Goal: Information Seeking & Learning: Learn about a topic

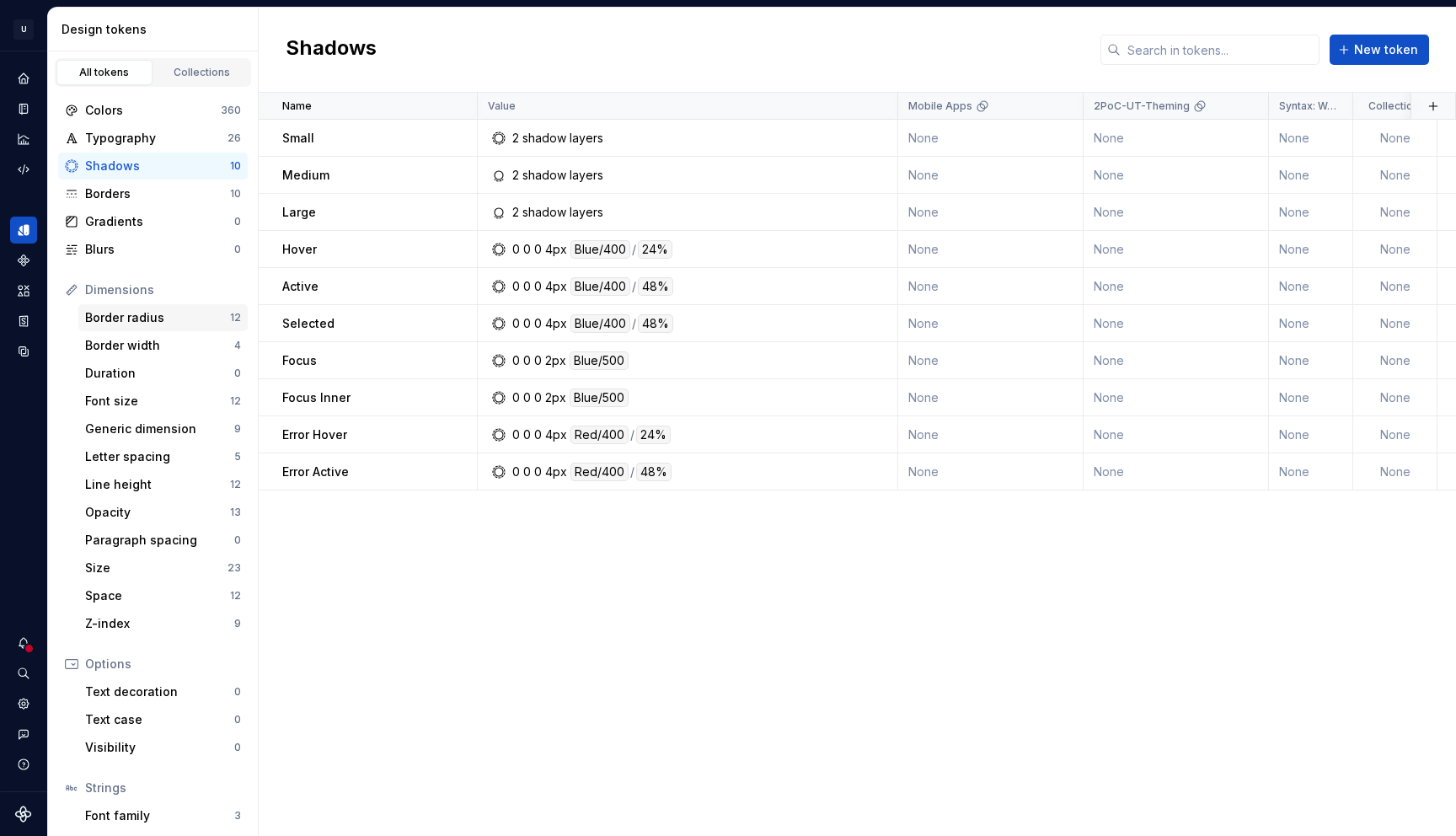
click at [119, 316] on div "Border radius" at bounding box center [158, 318] width 145 height 17
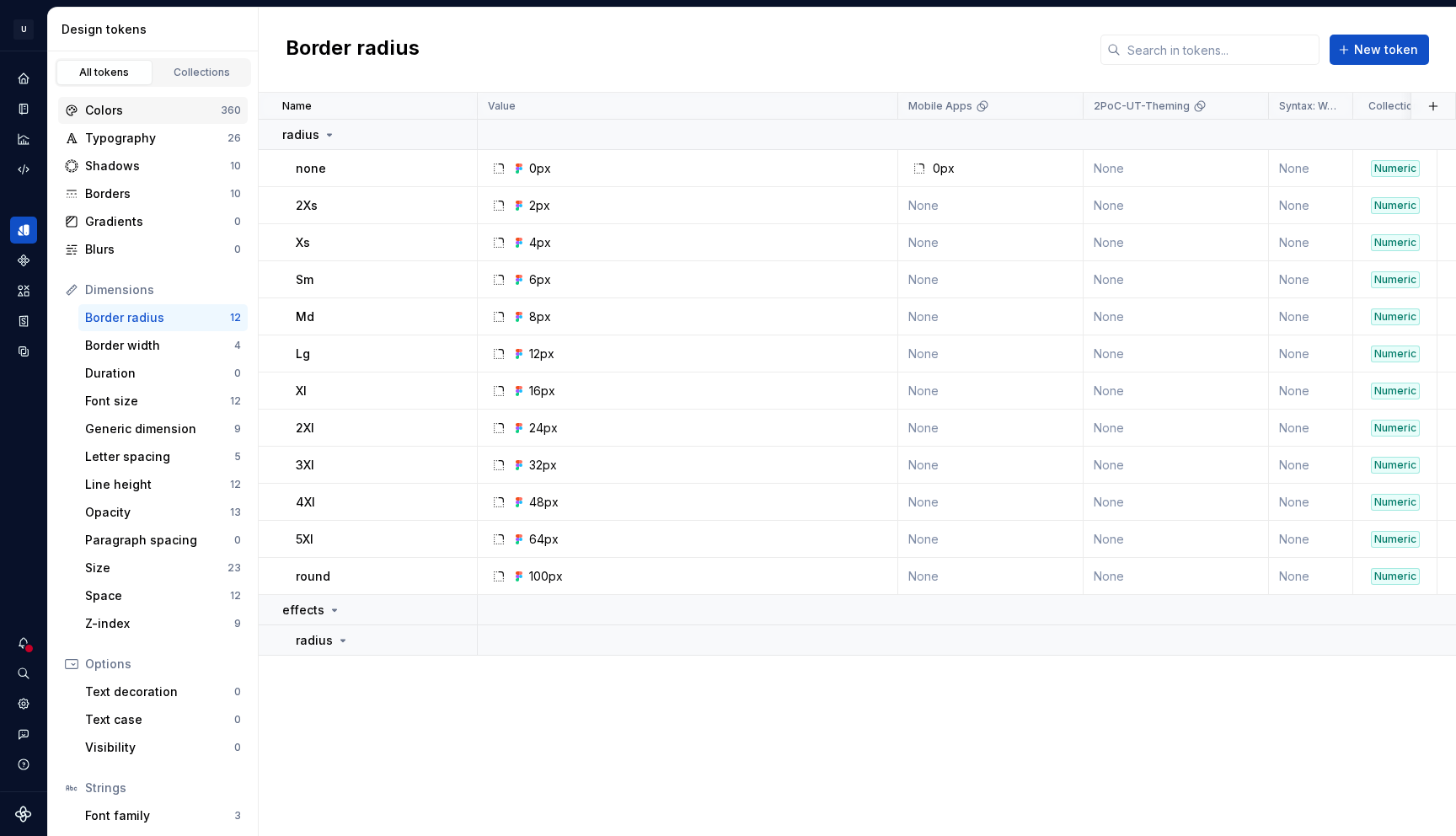
click at [145, 115] on div "Colors" at bounding box center [153, 111] width 136 height 17
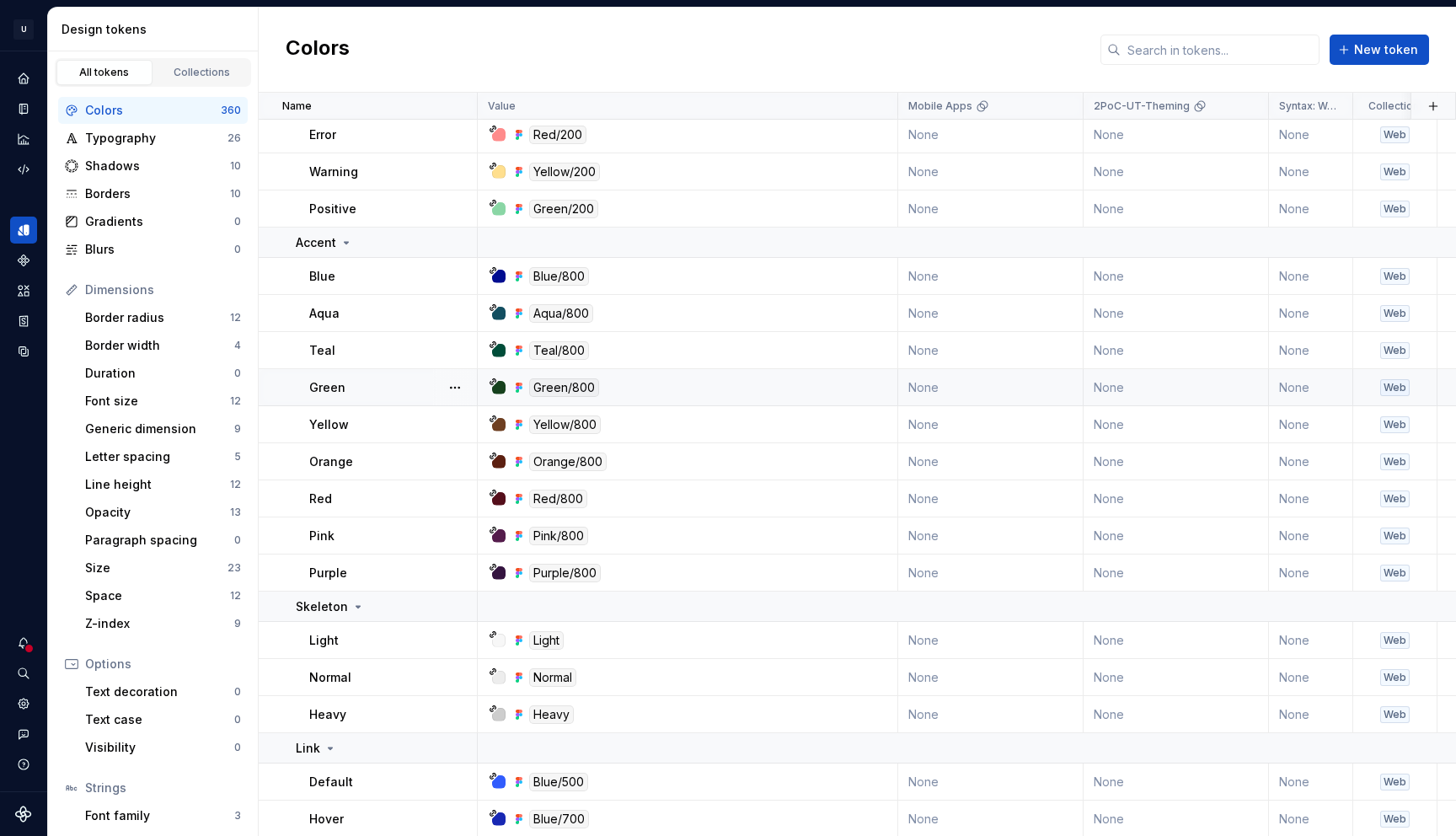
scroll to position [5259, 0]
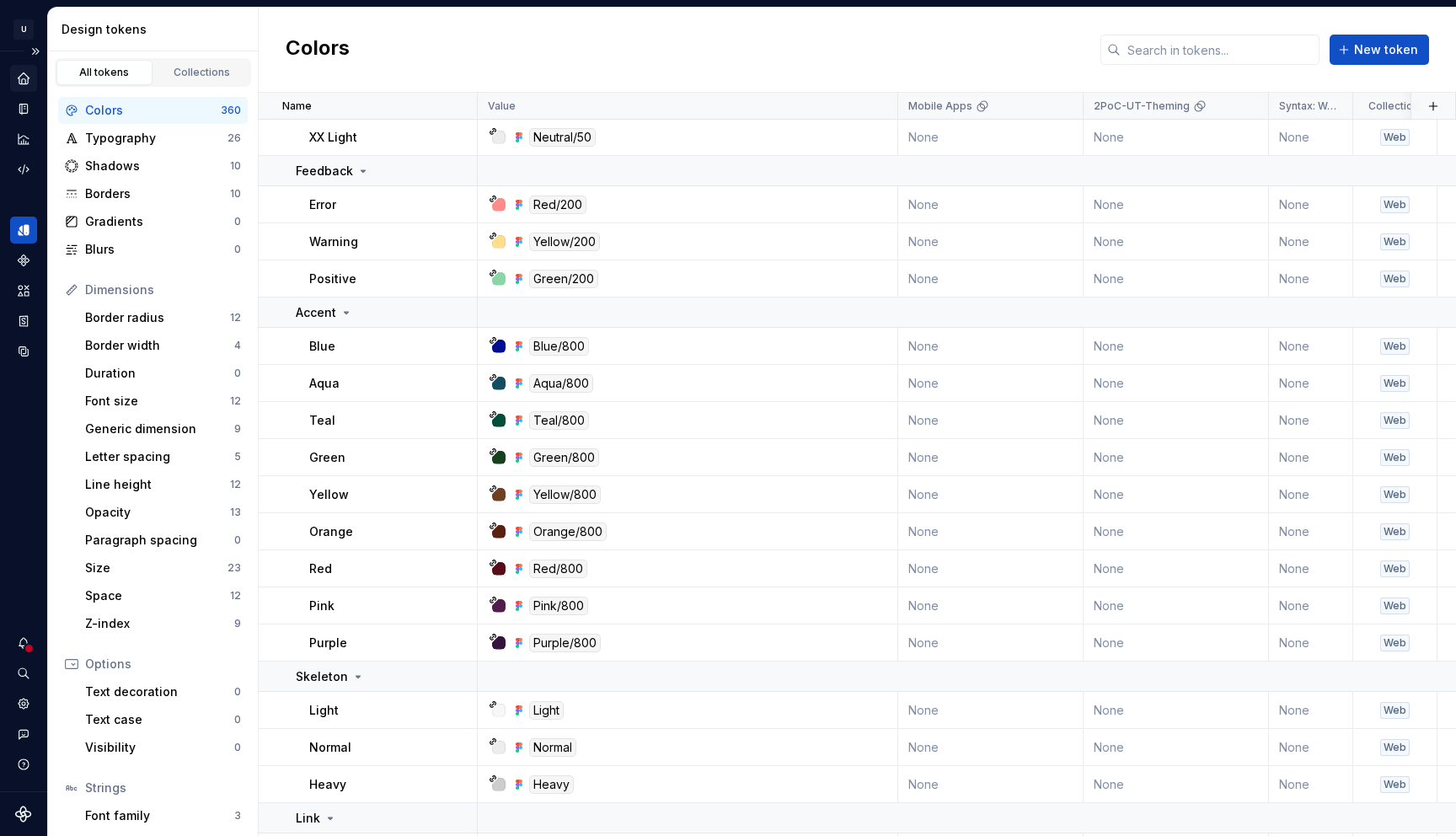
click at [28, 78] on icon "Home" at bounding box center [22, 78] width 11 height 11
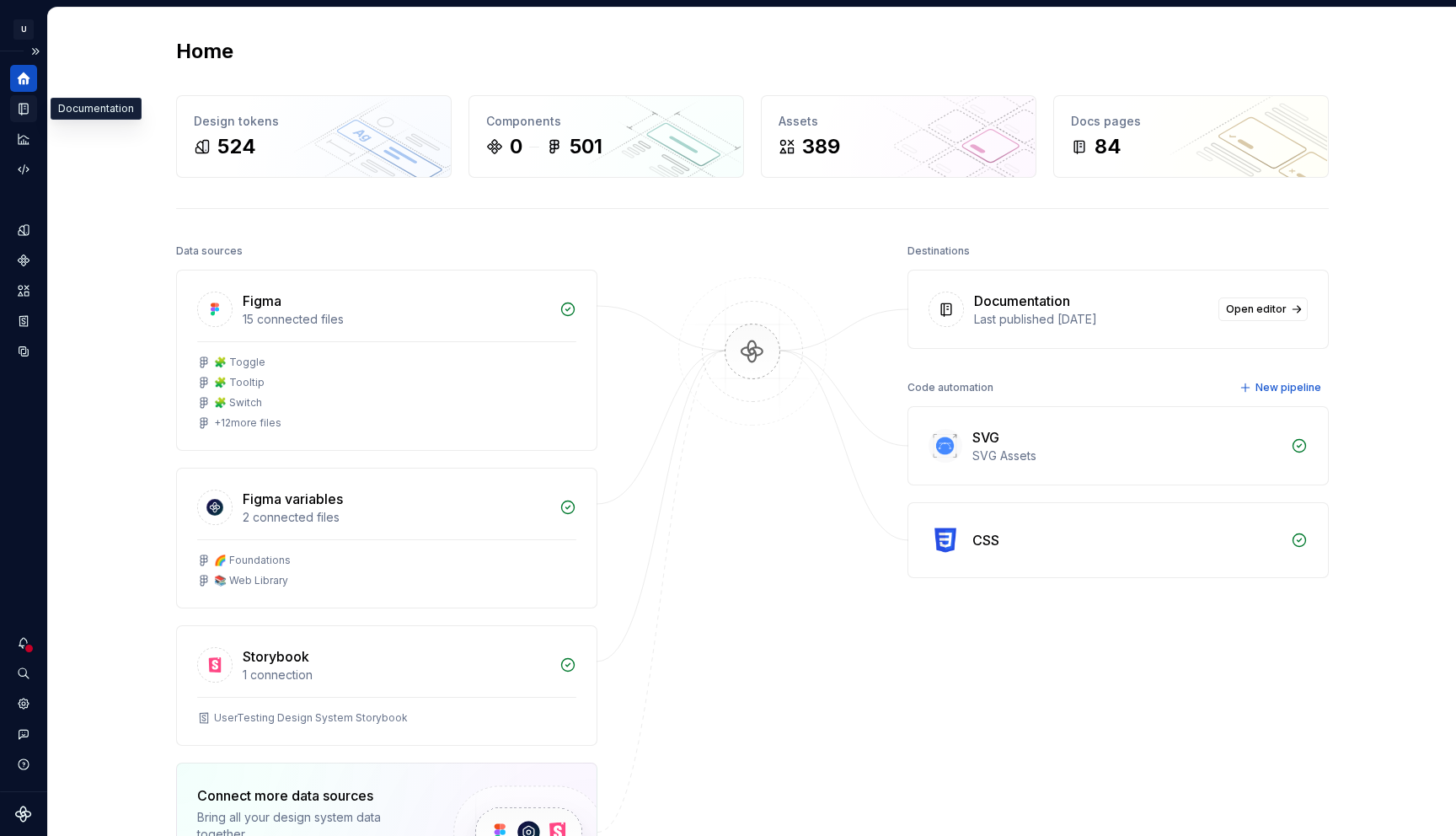
click at [22, 109] on icon "Documentation" at bounding box center [25, 109] width 7 height 10
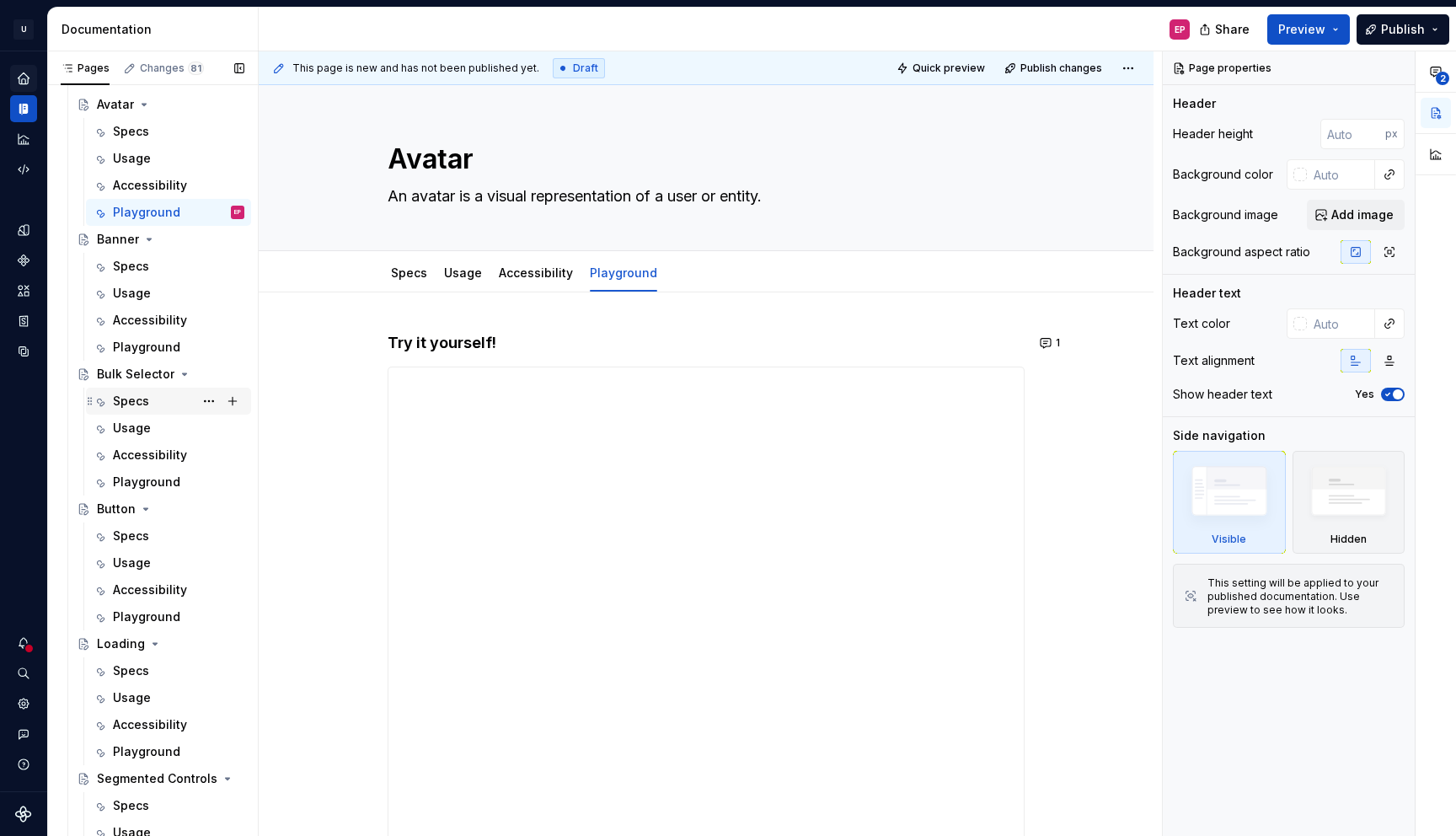
scroll to position [1520, 0]
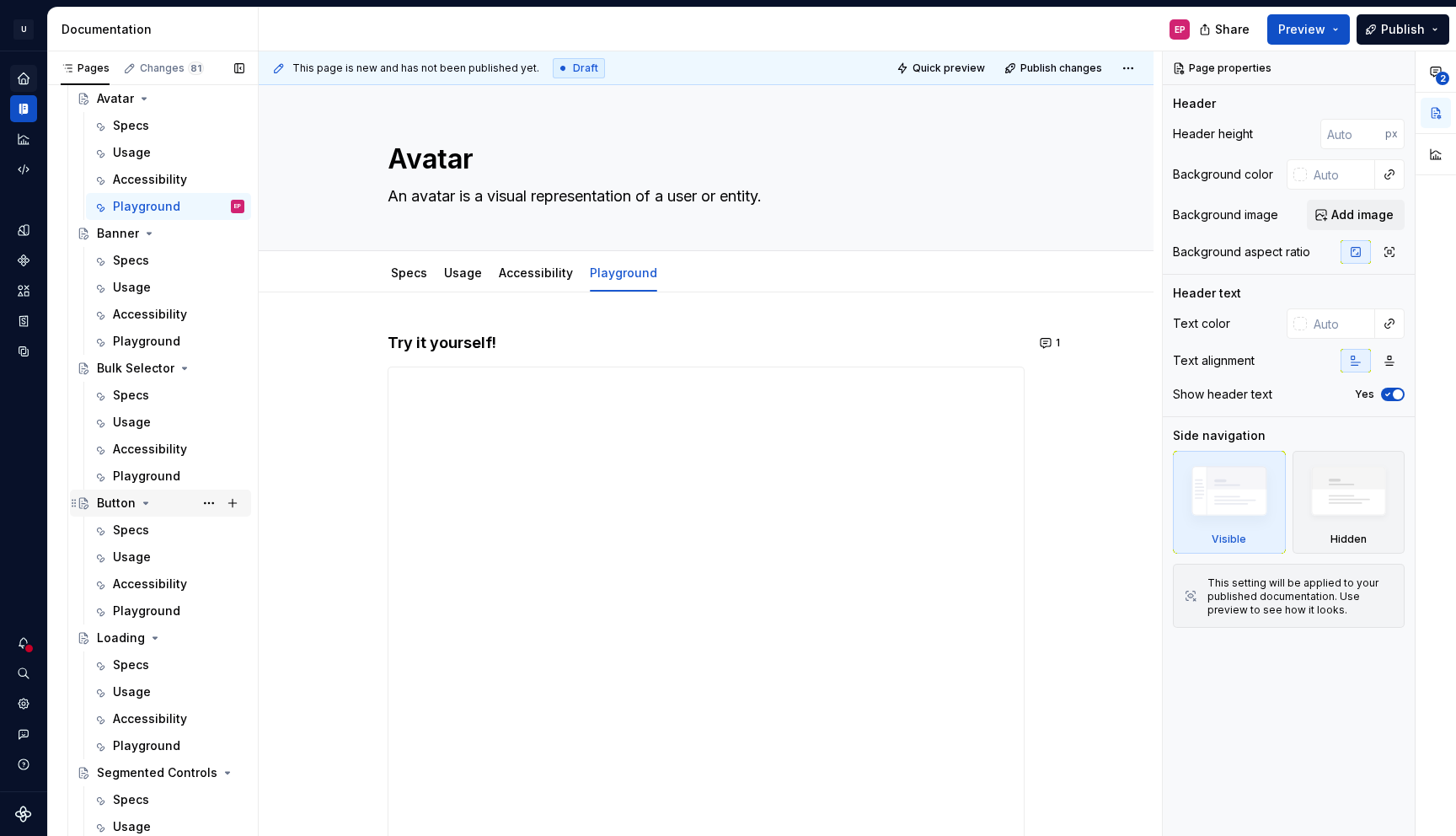
click at [174, 502] on div "Button" at bounding box center [170, 503] width 148 height 23
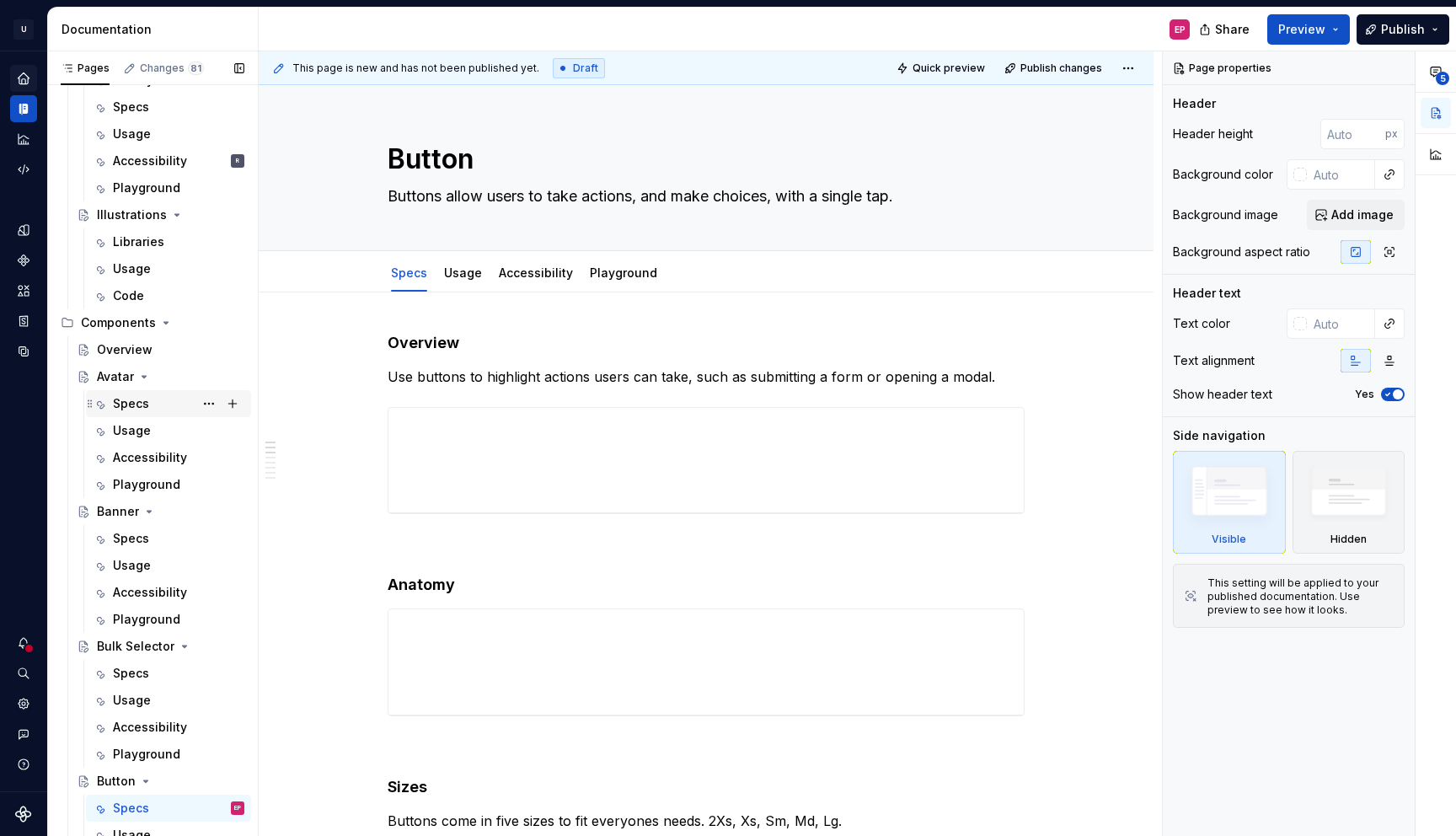
scroll to position [1238, 0]
click at [129, 384] on div "Avatar" at bounding box center [115, 380] width 37 height 17
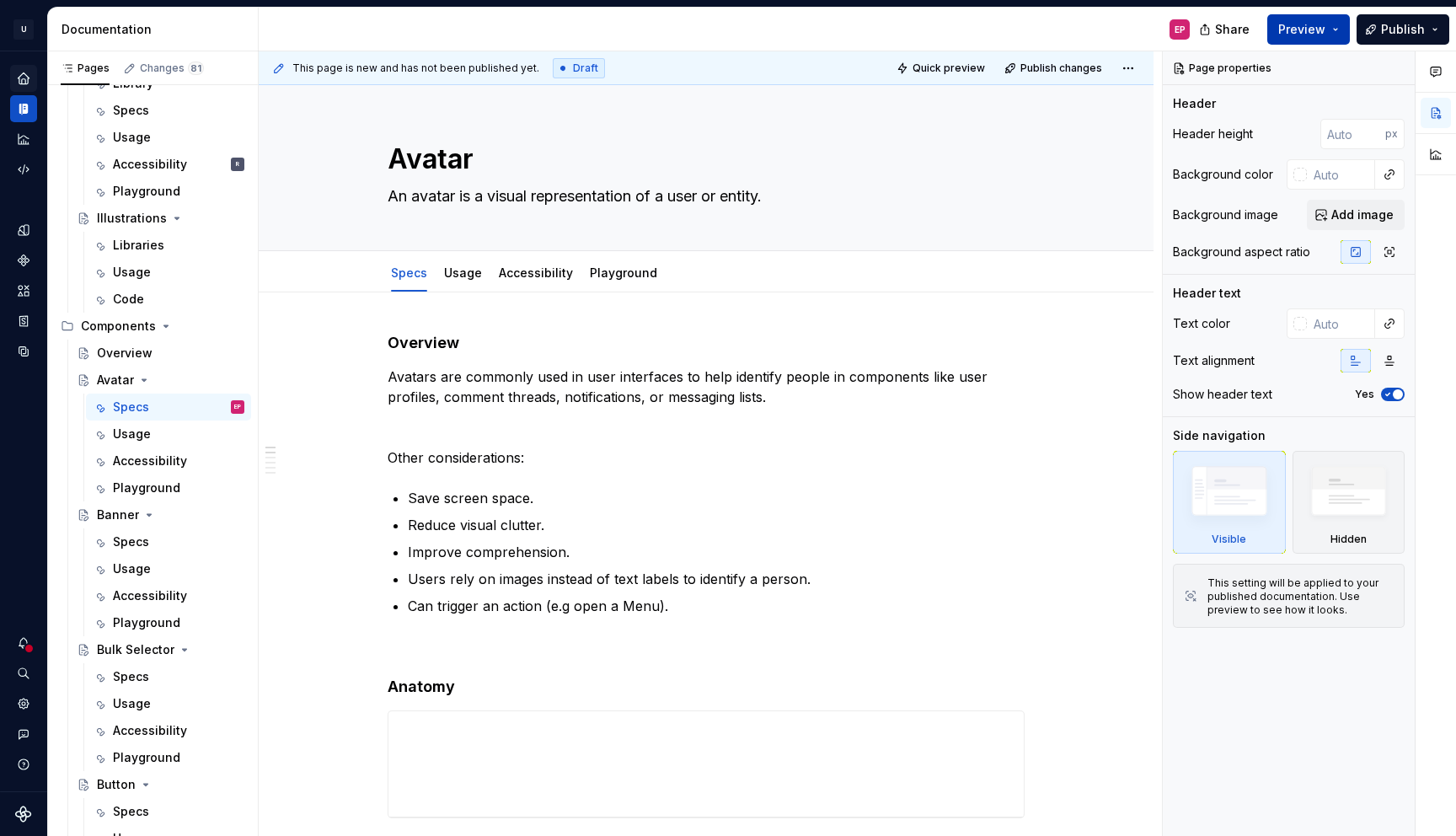
click at [1306, 34] on span "Preview" at bounding box center [1301, 29] width 47 height 17
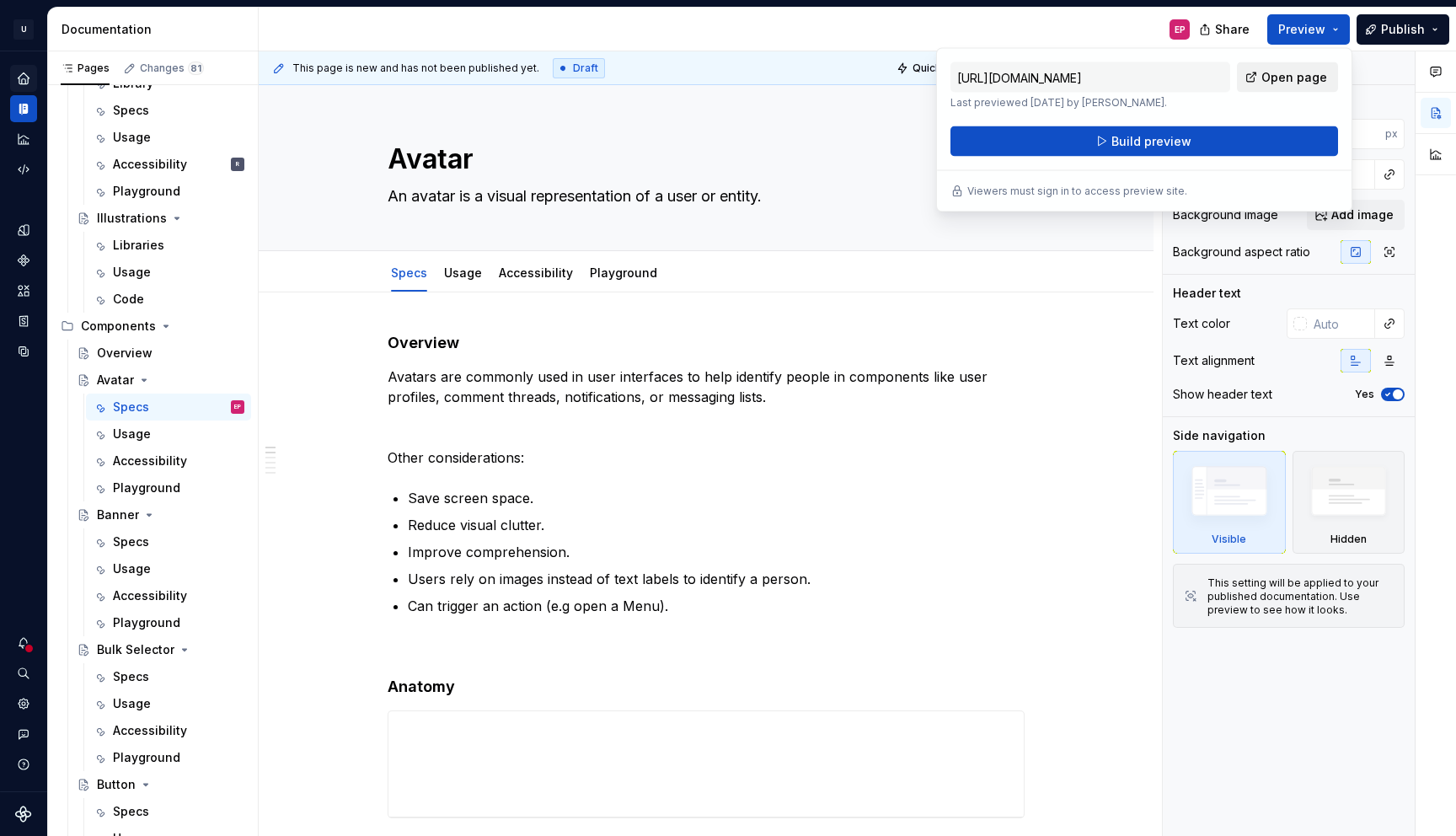
click at [1278, 72] on span "Open page" at bounding box center [1295, 78] width 66 height 17
click at [472, 521] on p "Reduce visual clutter." at bounding box center [716, 524] width 617 height 20
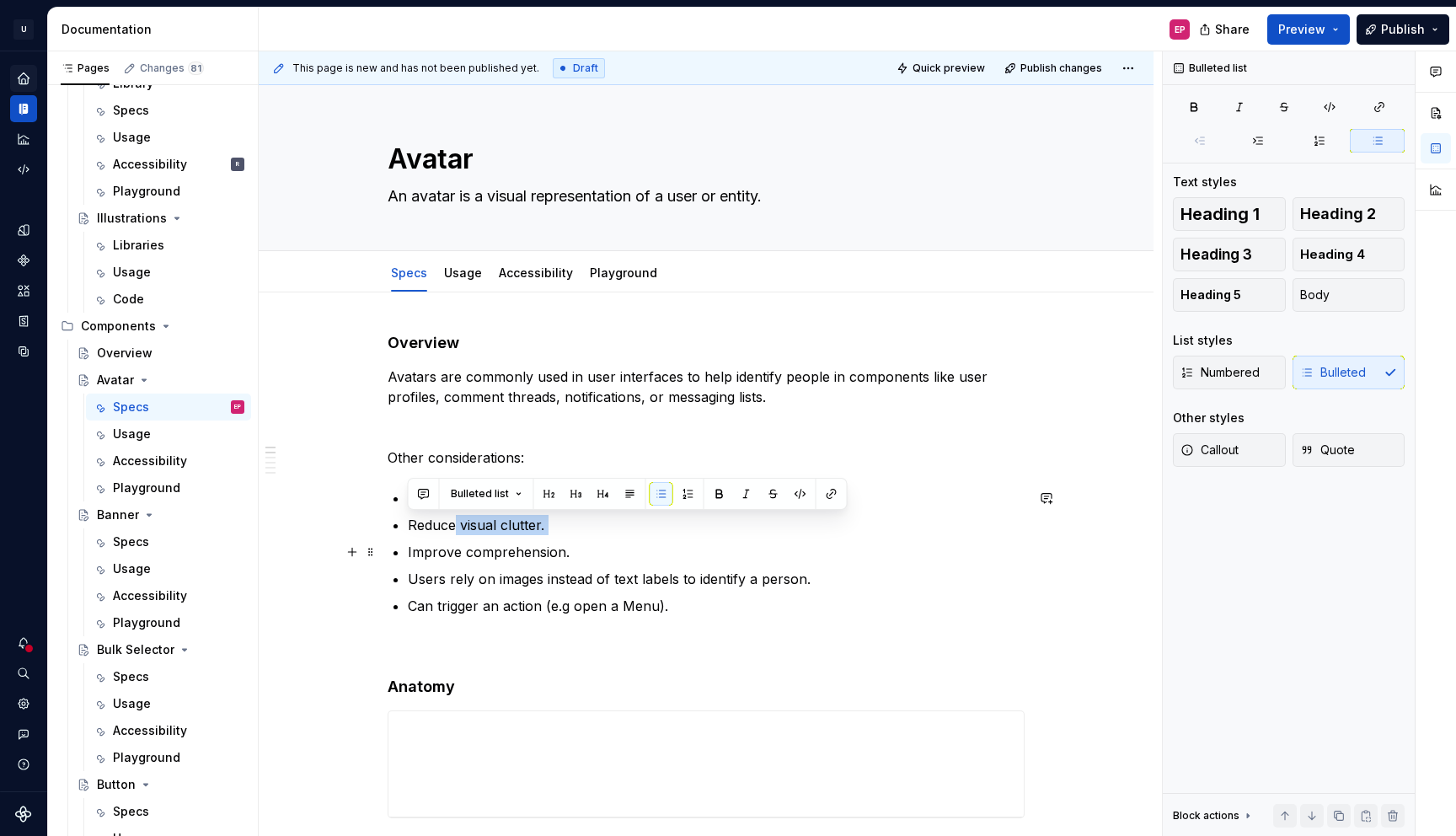
drag, startPoint x: 454, startPoint y: 522, endPoint x: 503, endPoint y: 536, distance: 51.0
click at [503, 536] on ul "Save screen space. Reduce visual clutter. Improve comprehension. Users rely on …" at bounding box center [716, 552] width 617 height 128
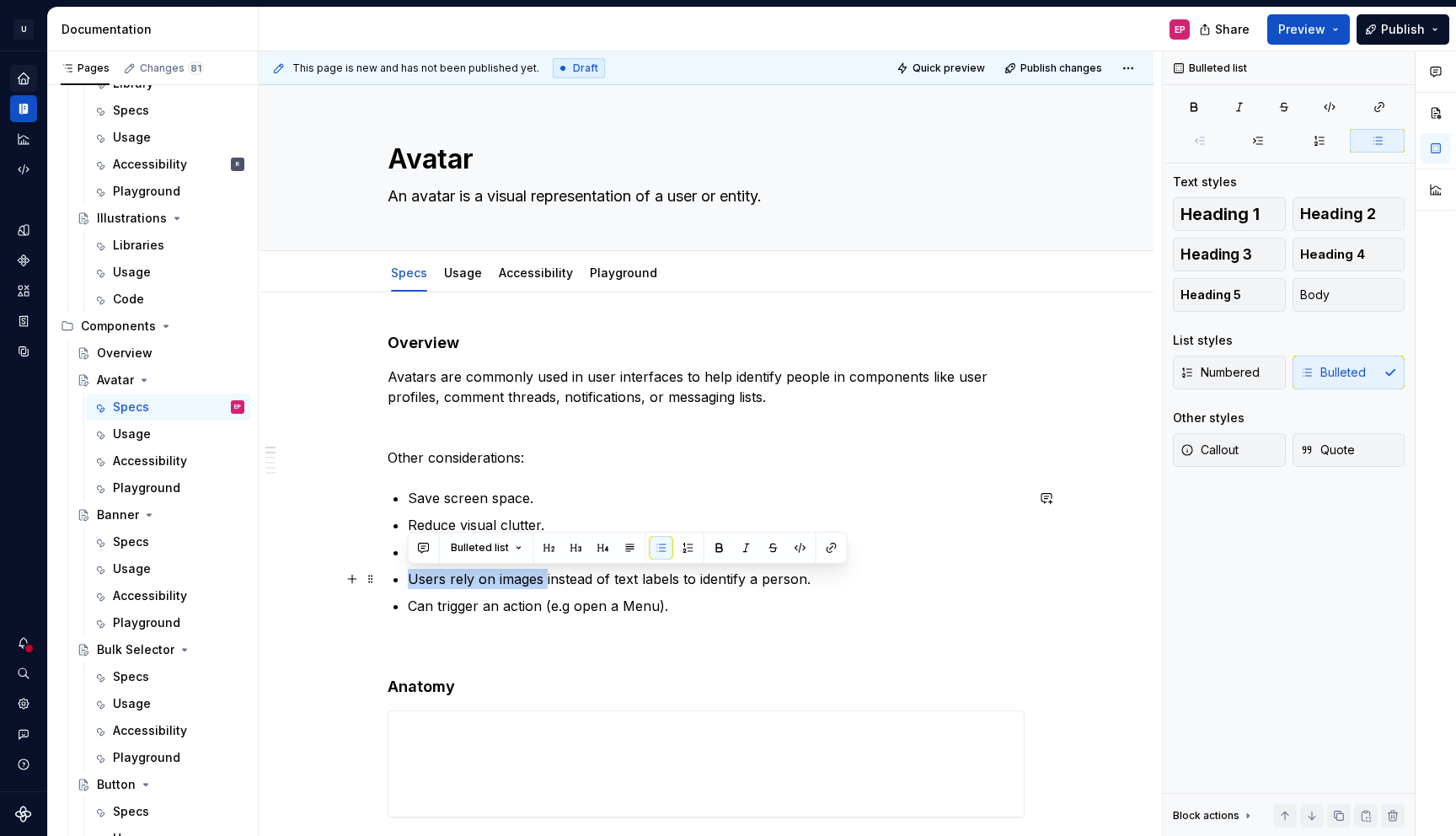
drag, startPoint x: 461, startPoint y: 563, endPoint x: 546, endPoint y: 588, distance: 88.6
click at [546, 588] on ul "Save screen space. Reduce visual clutter. Improve comprehension. Users rely on …" at bounding box center [716, 552] width 617 height 128
click at [344, 605] on button "button" at bounding box center [351, 605] width 23 height 23
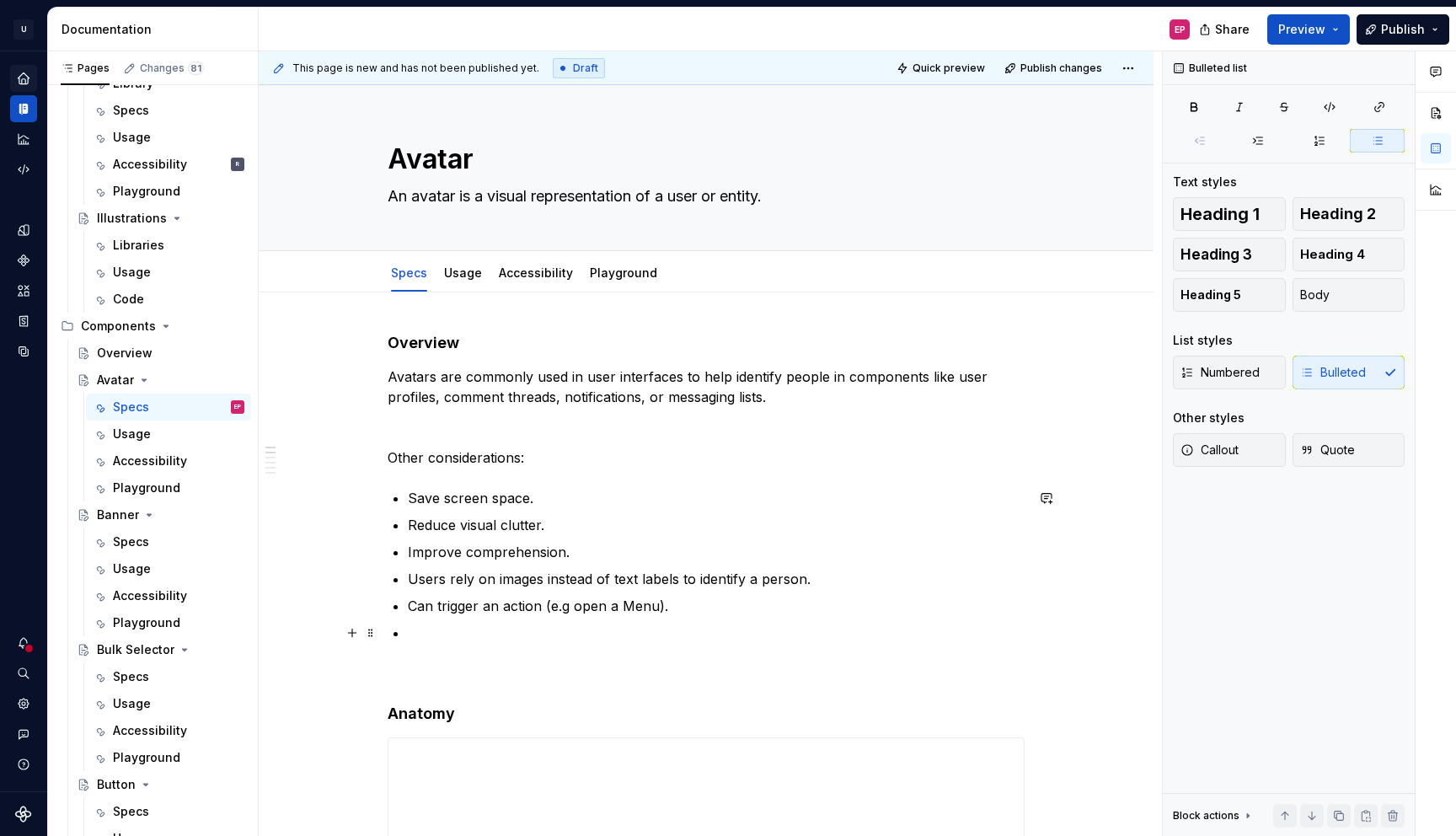
click at [409, 627] on p at bounding box center [716, 632] width 617 height 20
type textarea "*"
